Goal: Navigation & Orientation: Find specific page/section

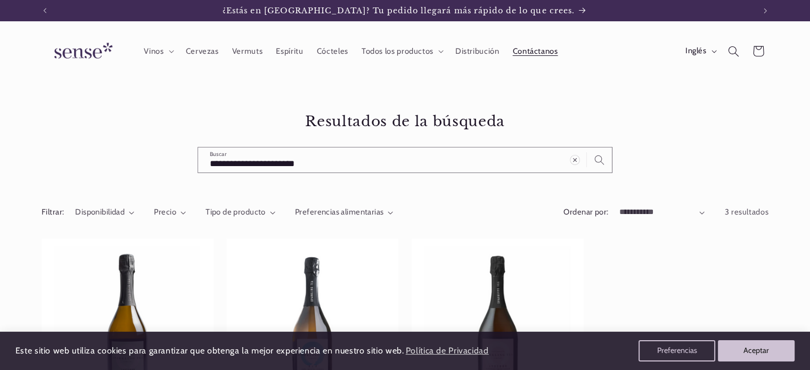
click at [527, 51] on font "Contáctanos" at bounding box center [535, 51] width 45 height 10
click at [481, 47] on font "Distribución" at bounding box center [477, 51] width 44 height 10
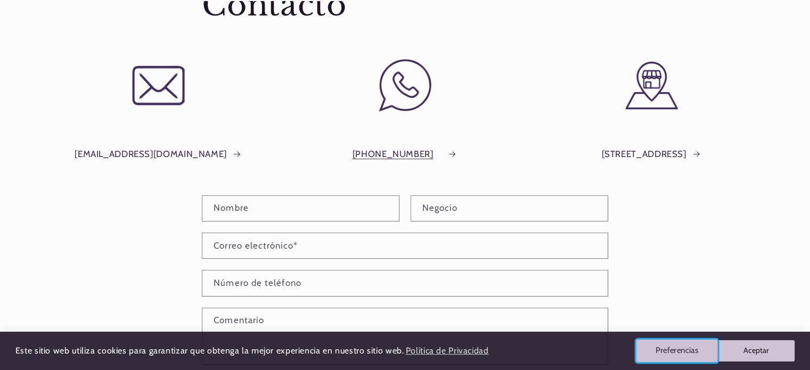
click at [662, 351] on font "Preferencias" at bounding box center [676, 350] width 43 height 10
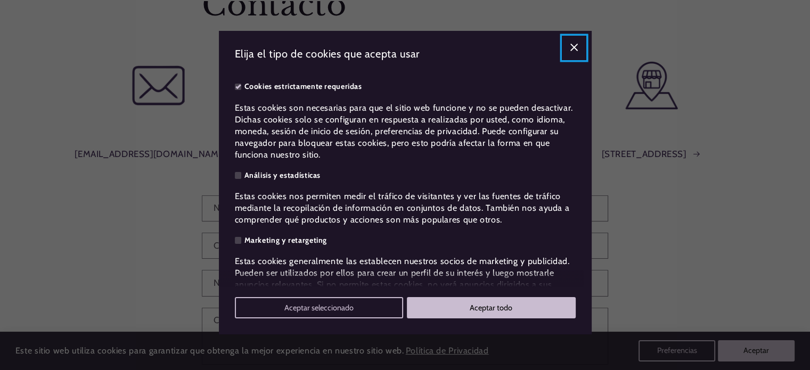
click at [580, 47] on button "Cerca" at bounding box center [573, 47] width 25 height 25
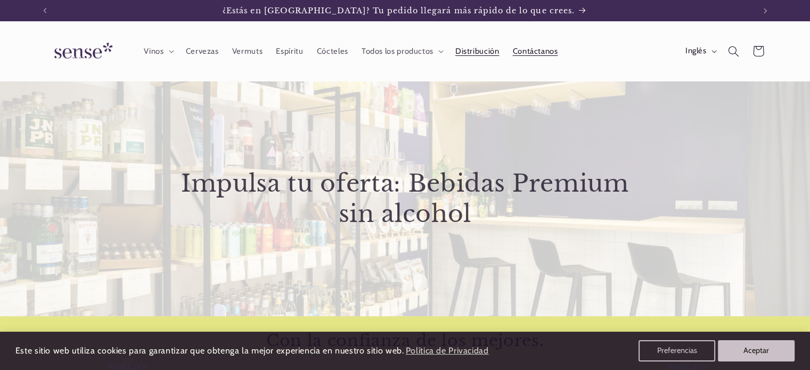
click at [526, 51] on font "Contáctanos" at bounding box center [535, 51] width 45 height 10
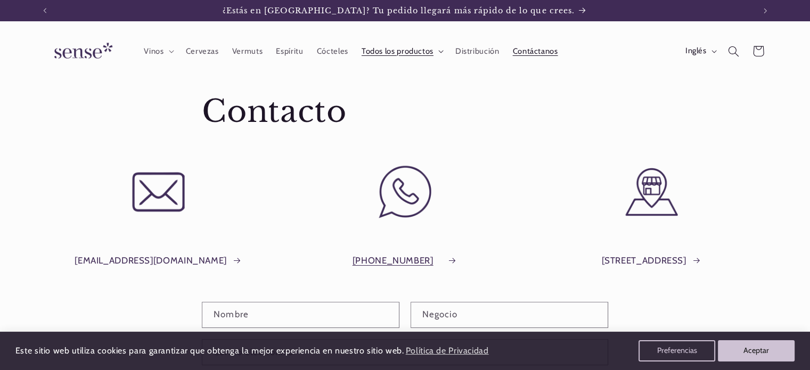
click at [396, 55] on font "Todos los productos" at bounding box center [397, 51] width 72 height 10
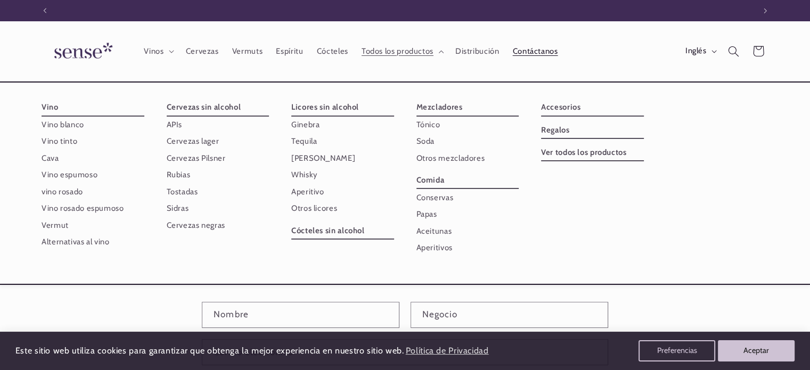
scroll to position [0, 709]
